Goal: Transaction & Acquisition: Book appointment/travel/reservation

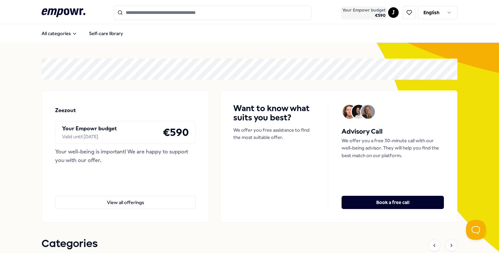
click at [365, 16] on span "€ 590" at bounding box center [363, 15] width 43 height 5
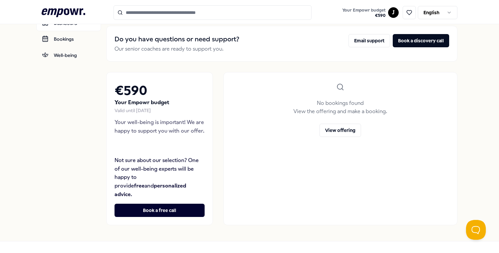
scroll to position [30, 0]
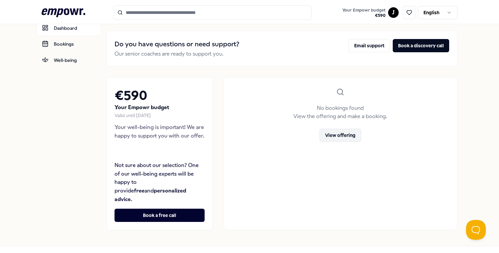
click at [332, 134] on button "View offering" at bounding box center [341, 134] width 42 height 13
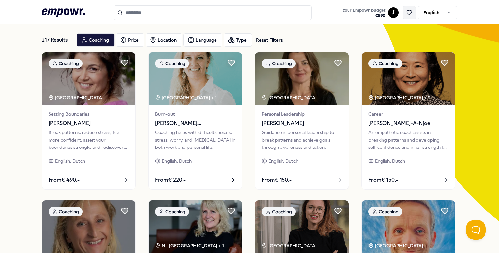
click at [407, 15] on icon at bounding box center [409, 13] width 6 height 6
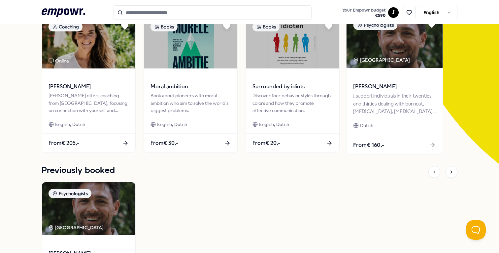
click at [375, 89] on span "[PERSON_NAME]" at bounding box center [394, 86] width 83 height 9
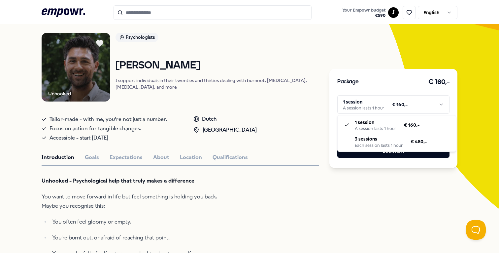
click at [389, 106] on html ".empowr-logo_svg__cls-1{fill:#03032f} Your Empowr budget € 590 J English All ca…" at bounding box center [249, 126] width 499 height 253
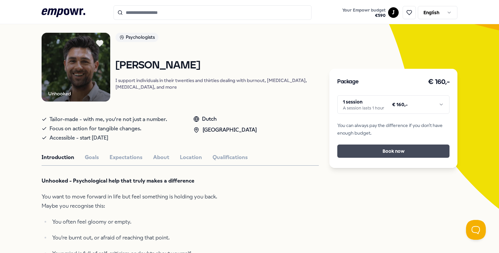
click at [391, 149] on button "Book now" at bounding box center [393, 150] width 112 height 13
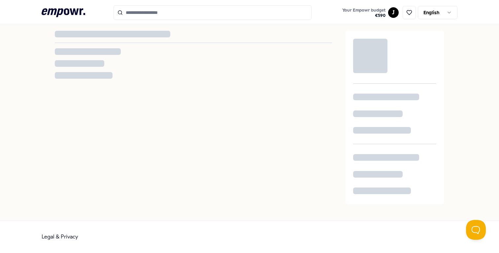
scroll to position [9, 0]
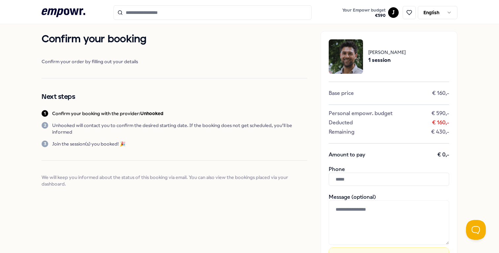
click at [353, 180] on input "text" at bounding box center [389, 178] width 121 height 13
type input "**********"
click at [310, 190] on div "**********" at bounding box center [250, 179] width 416 height 329
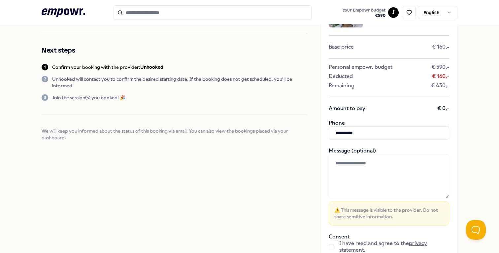
scroll to position [89, 0]
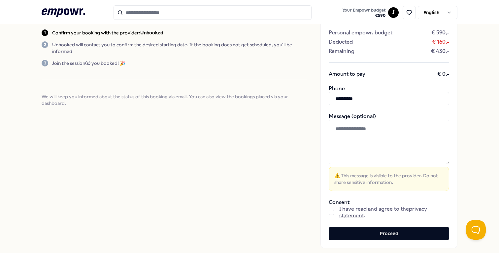
click at [374, 138] on textarea at bounding box center [389, 142] width 121 height 44
click at [362, 207] on span "I have read and agree to the privacy statement ." at bounding box center [394, 211] width 110 height 13
click at [330, 212] on button "button" at bounding box center [331, 211] width 5 height 5
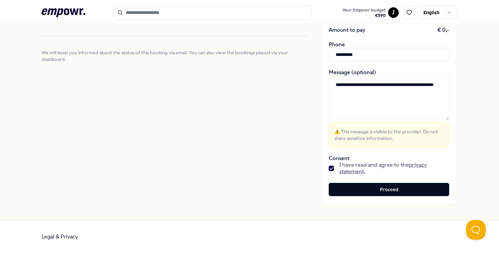
scroll to position [133, 0]
click at [372, 92] on textarea "**********" at bounding box center [389, 98] width 121 height 44
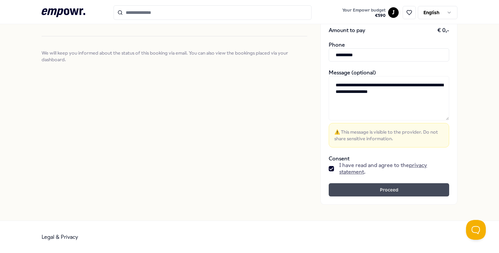
type textarea "**********"
click at [388, 192] on button "Proceed" at bounding box center [389, 189] width 121 height 13
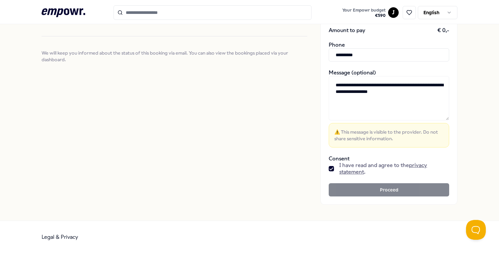
scroll to position [51, 0]
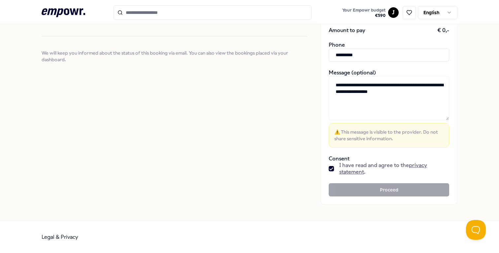
click at [363, 190] on button "Proceed" at bounding box center [389, 189] width 121 height 13
